Goal: Transaction & Acquisition: Obtain resource

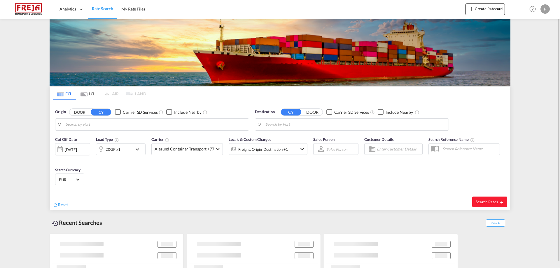
type input "[GEOGRAPHIC_DATA], [GEOGRAPHIC_DATA]"
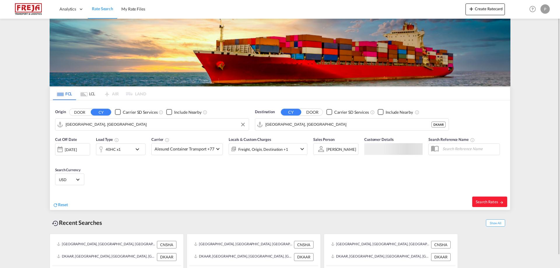
click at [105, 124] on input "[GEOGRAPHIC_DATA], [GEOGRAPHIC_DATA]" at bounding box center [156, 124] width 180 height 9
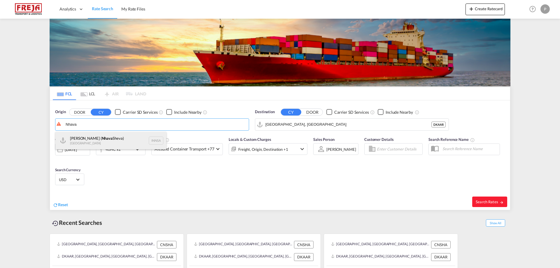
click at [102, 138] on div "[PERSON_NAME] ( [PERSON_NAME]) [GEOGRAPHIC_DATA] INNSA" at bounding box center [110, 140] width 111 height 17
type input "[PERSON_NAME] ([PERSON_NAME]), [GEOGRAPHIC_DATA]"
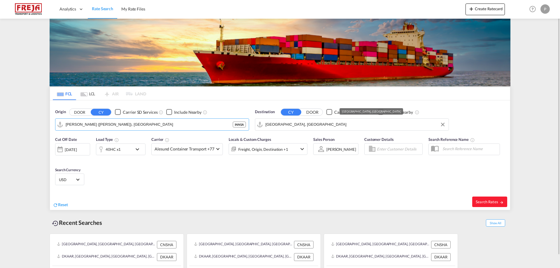
click at [301, 125] on input "[GEOGRAPHIC_DATA], [GEOGRAPHIC_DATA]" at bounding box center [355, 124] width 180 height 9
click at [496, 202] on span "Search Rates" at bounding box center [490, 201] width 28 height 5
type input "INNSA to DKAAR / [DATE]"
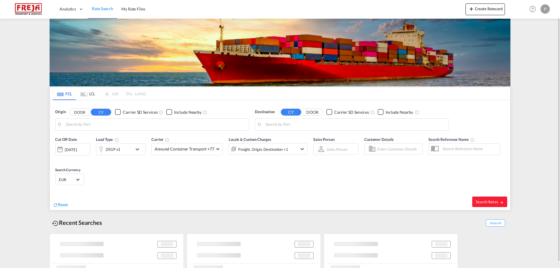
type input "[PERSON_NAME] ([PERSON_NAME]), [GEOGRAPHIC_DATA]"
type input "[GEOGRAPHIC_DATA], [GEOGRAPHIC_DATA]"
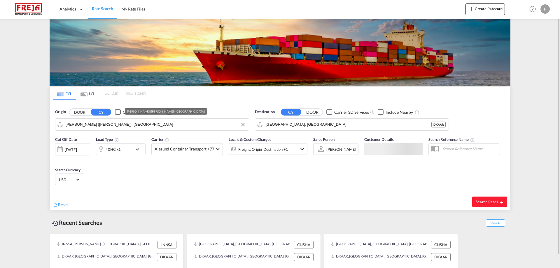
click at [163, 123] on input "Jawaharlal Nehru (Nhava Sheva), INNSA" at bounding box center [156, 124] width 180 height 9
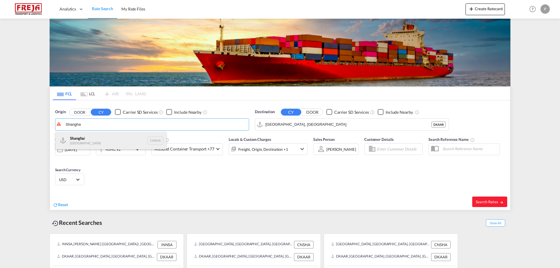
click at [105, 140] on div "Shangha i China CNSHA" at bounding box center [110, 140] width 111 height 17
type input "[GEOGRAPHIC_DATA], [GEOGRAPHIC_DATA]"
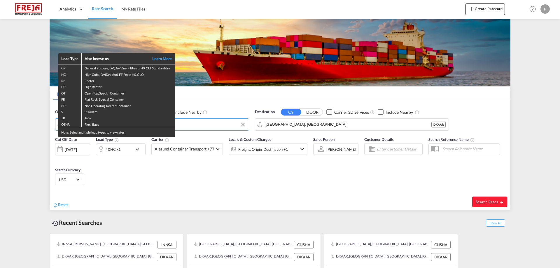
click at [332, 127] on div "Load Type Also known as Learn More GP General Purpose, DV(Dry Van), FT(Feet), H…" at bounding box center [280, 134] width 560 height 268
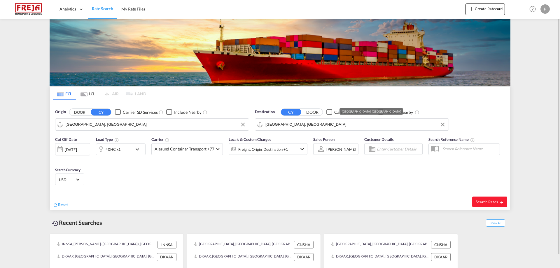
click at [322, 125] on input "[GEOGRAPHIC_DATA], [GEOGRAPHIC_DATA]" at bounding box center [355, 124] width 180 height 9
click at [485, 200] on span "Search Rates" at bounding box center [490, 201] width 28 height 5
type input "CNSHA to DKAAR / 2 Sep 2025"
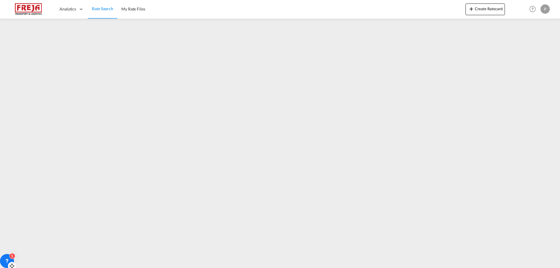
click at [8, 263] on icon at bounding box center [7, 261] width 6 height 6
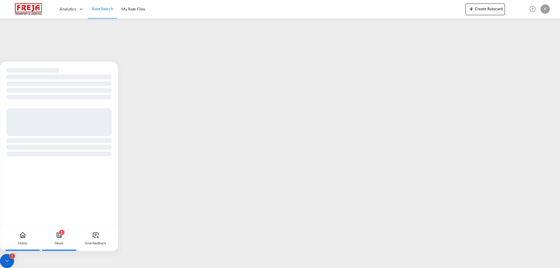
click at [56, 234] on icon at bounding box center [59, 235] width 7 height 7
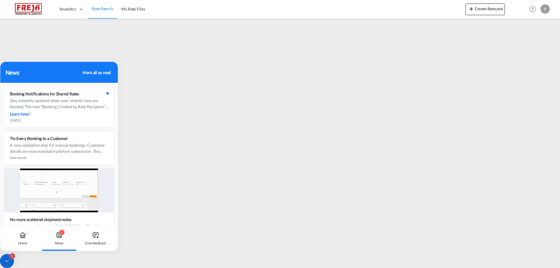
click at [88, 71] on div "Mark all as read" at bounding box center [97, 72] width 28 height 6
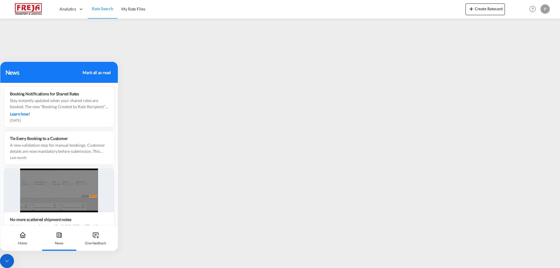
click at [98, 73] on div "Mark all as read" at bounding box center [97, 72] width 28 height 6
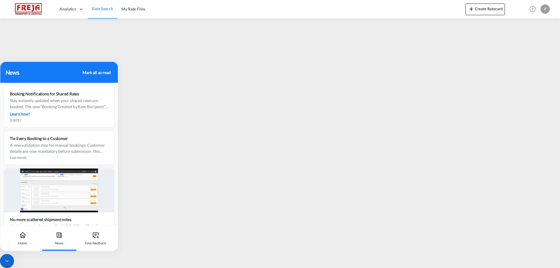
click at [102, 71] on div "Mark all as read" at bounding box center [97, 72] width 28 height 6
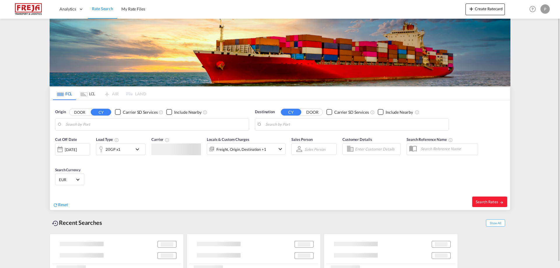
type input "[GEOGRAPHIC_DATA], [GEOGRAPHIC_DATA]"
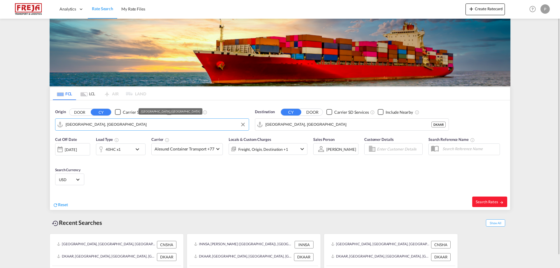
click at [92, 125] on input "[GEOGRAPHIC_DATA], [GEOGRAPHIC_DATA]" at bounding box center [156, 124] width 180 height 9
type input "Tuticu"
click at [95, 123] on input "Tuticu" at bounding box center [156, 124] width 180 height 9
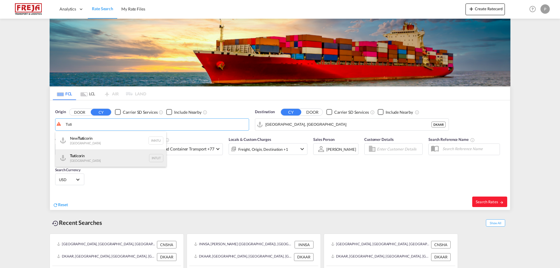
click at [81, 157] on div "Tuti corin India INTUT" at bounding box center [110, 157] width 111 height 17
type input "Tuticorin, INTUT"
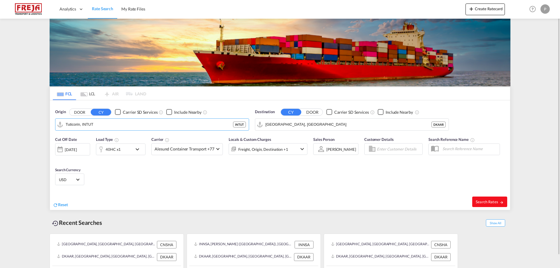
click at [493, 200] on span "Search Rates" at bounding box center [490, 201] width 28 height 5
type input "INTUT to DKAAR / 2 Sep 2025"
